Goal: Information Seeking & Learning: Learn about a topic

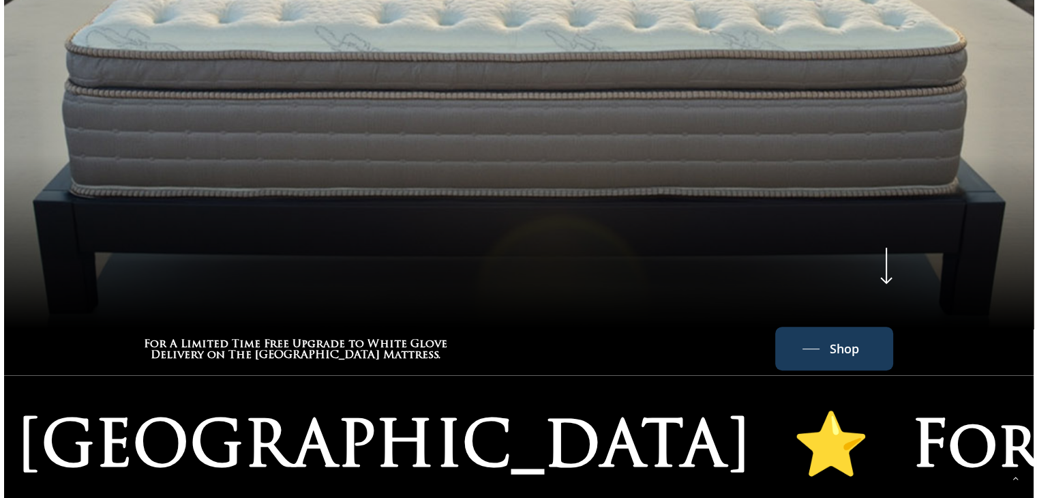
scroll to position [795, 0]
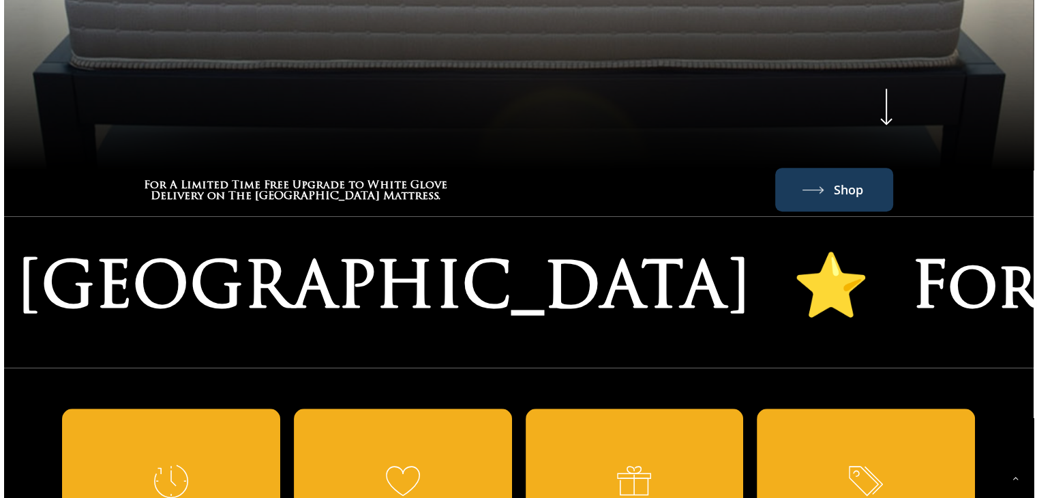
click at [843, 179] on span "Shop" at bounding box center [848, 190] width 29 height 22
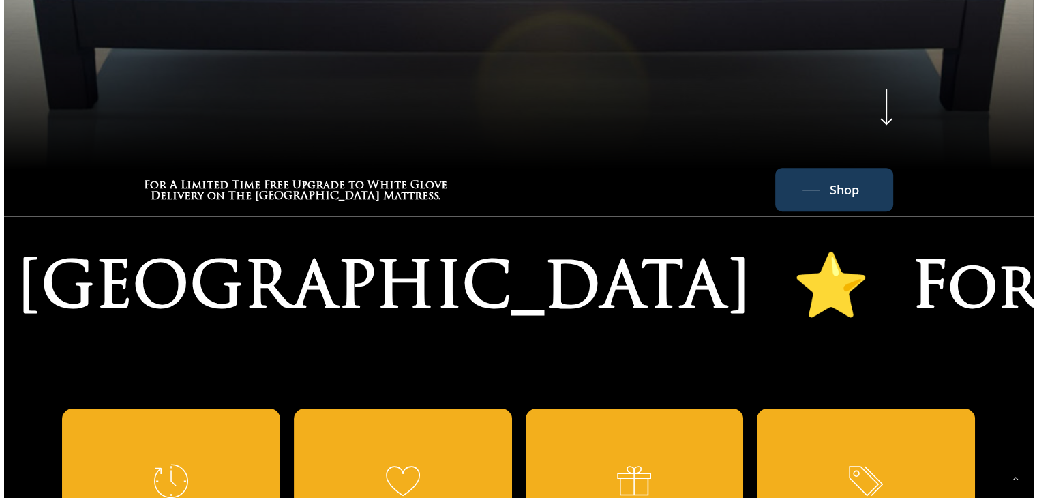
scroll to position [0, 0]
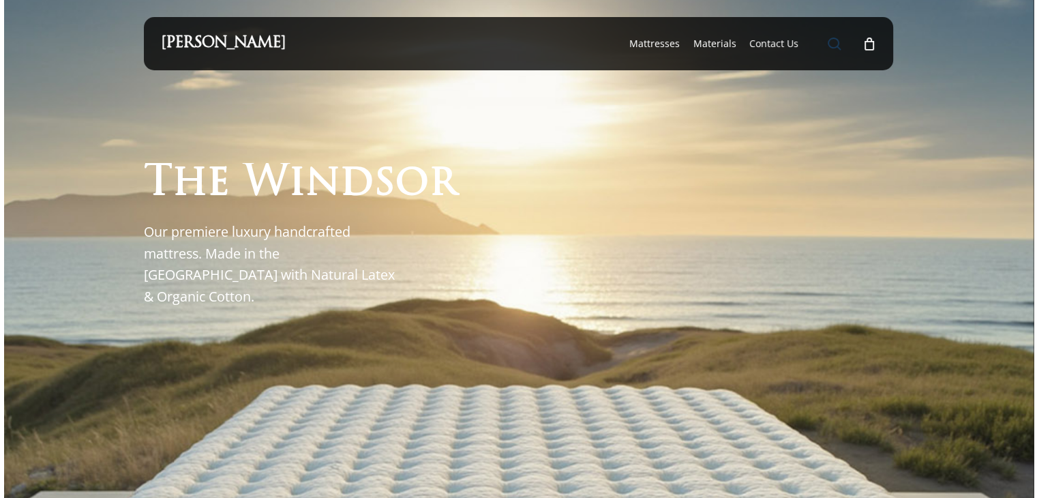
click at [833, 42] on span "Main Menu" at bounding box center [834, 44] width 14 height 14
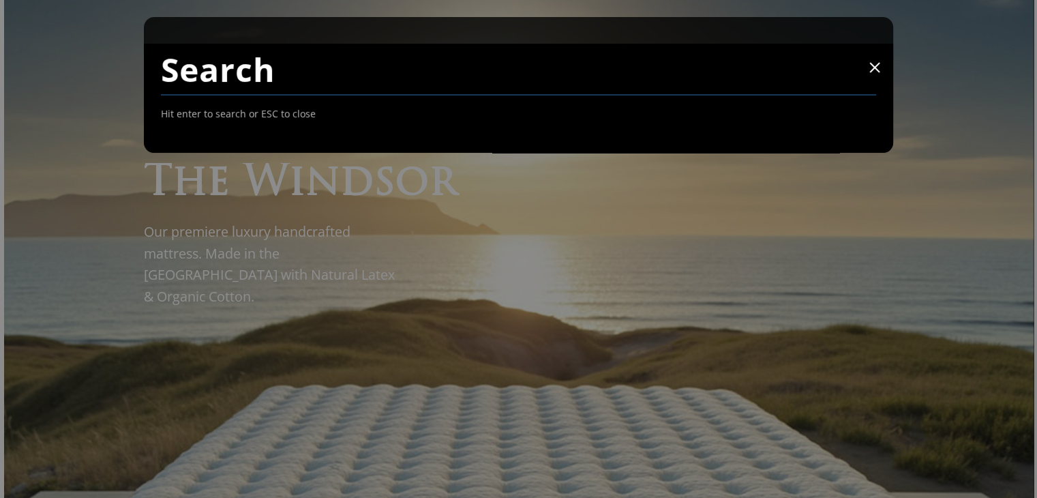
click at [221, 76] on input "Search" at bounding box center [519, 70] width 716 height 52
type input "monaco"
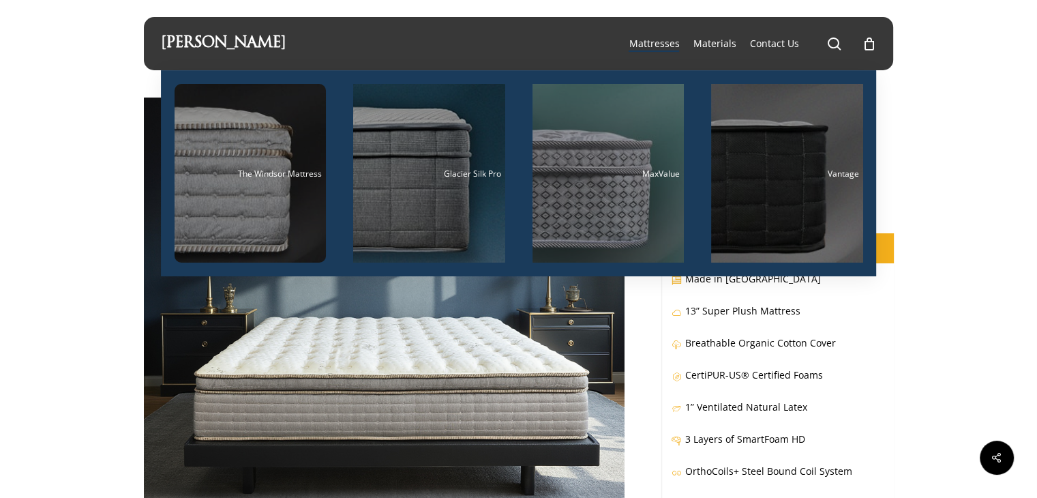
click at [658, 44] on span "Mattresses" at bounding box center [654, 43] width 50 height 13
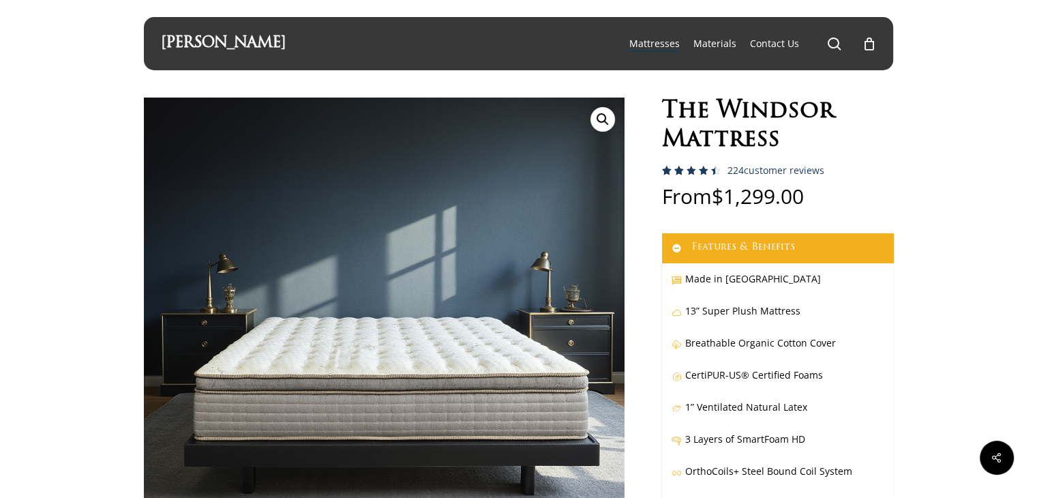
click at [595, 119] on link "🔍" at bounding box center [603, 119] width 25 height 25
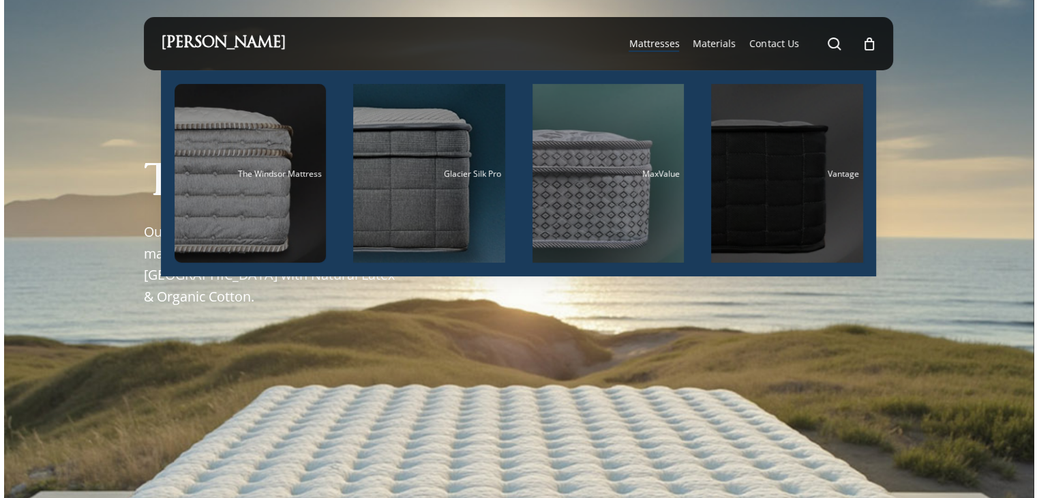
click at [771, 173] on div "Vantage" at bounding box center [787, 173] width 144 height 9
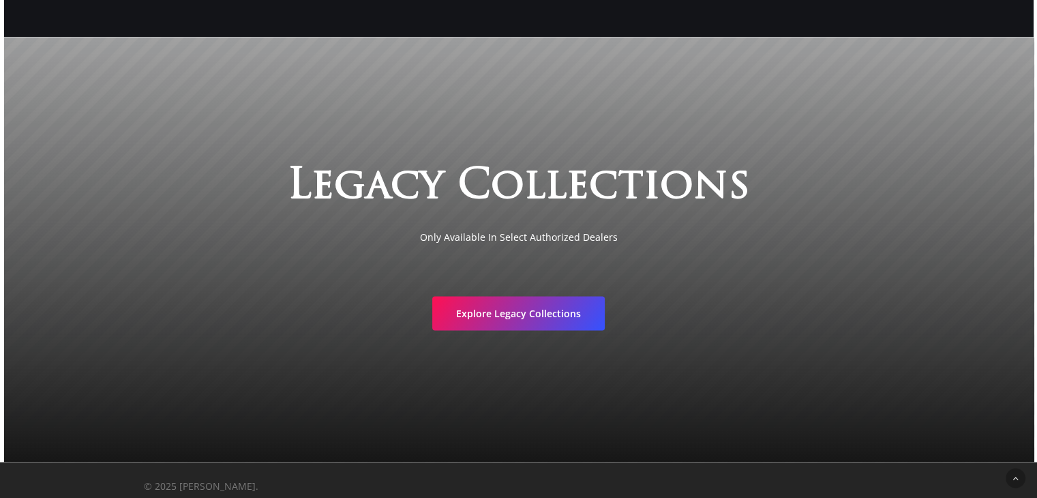
scroll to position [2629, 0]
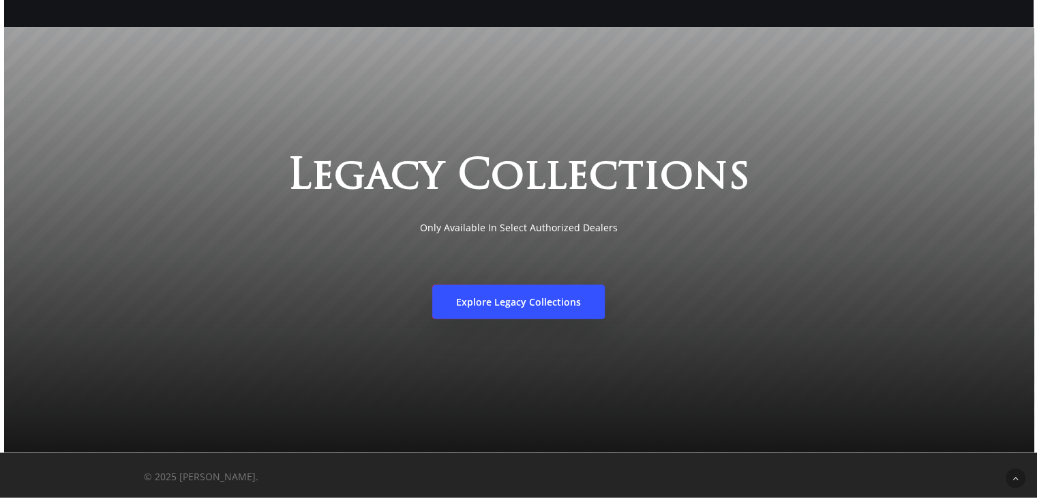
click at [555, 293] on link "Explore Legacy Collections" at bounding box center [518, 302] width 173 height 34
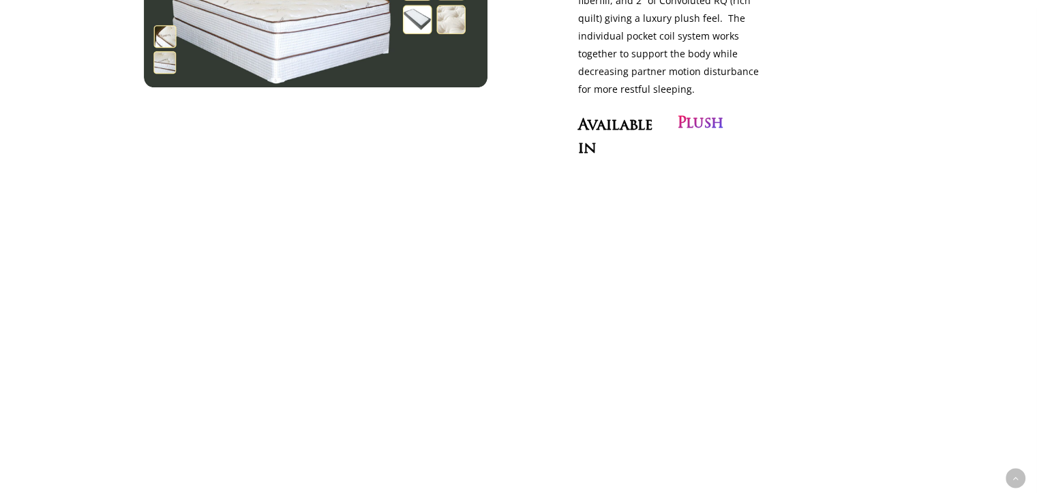
scroll to position [1114, 0]
